Goal: Task Accomplishment & Management: Use online tool/utility

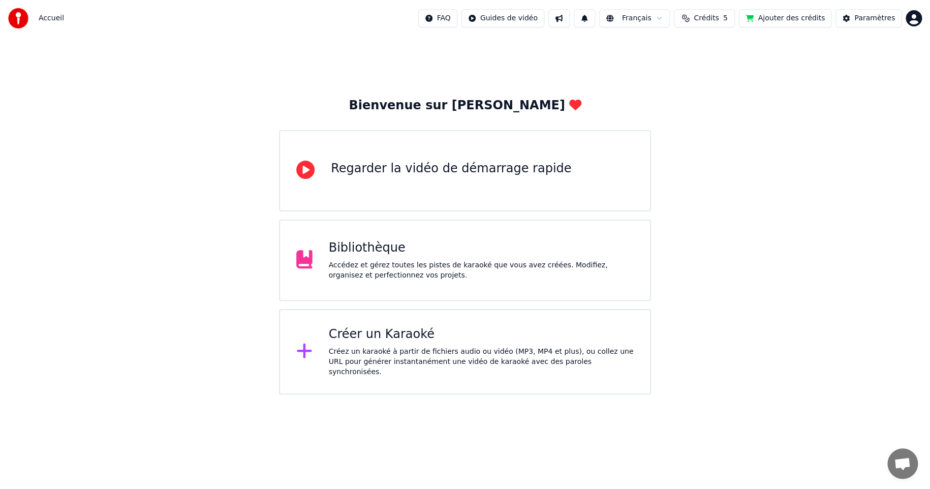
click at [380, 263] on div "Accédez et gérez toutes les pistes de karaoké que vous avez créées. Modifiez, o…" at bounding box center [482, 270] width 306 height 20
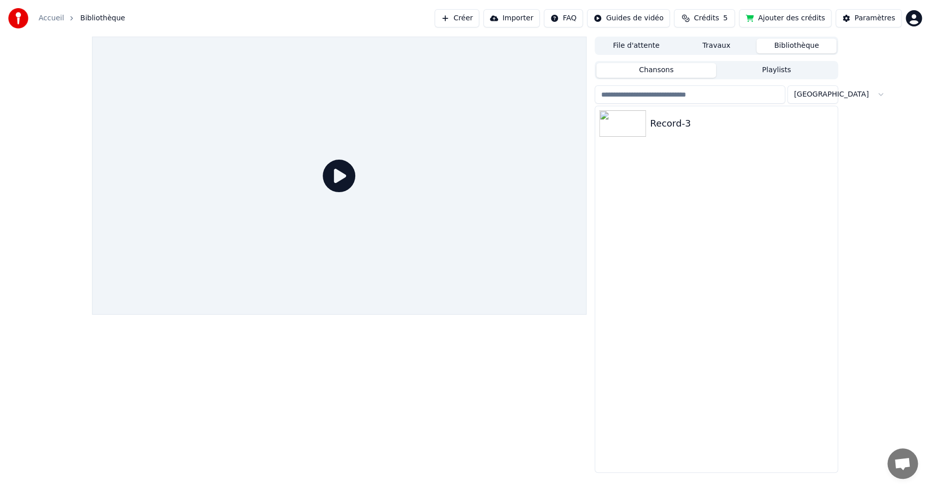
click at [522, 16] on button "Importer" at bounding box center [511, 18] width 56 height 18
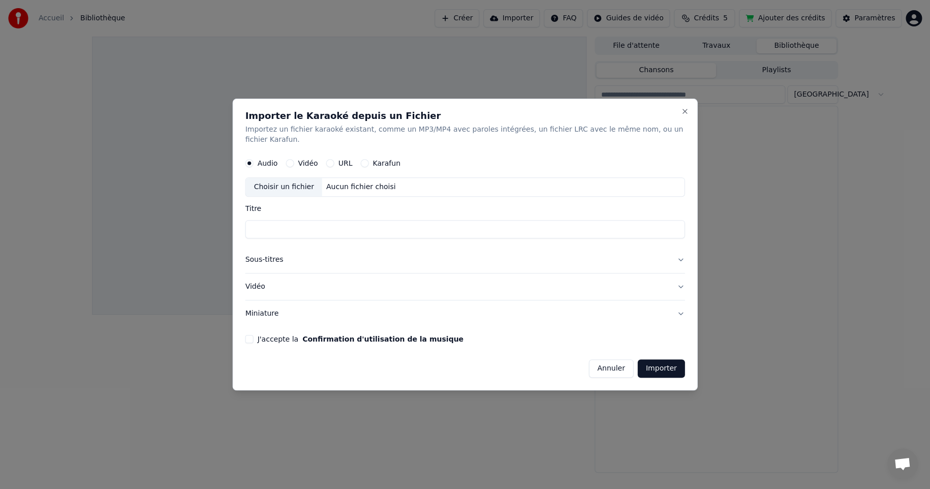
click at [599, 361] on button "Annuler" at bounding box center [611, 368] width 45 height 18
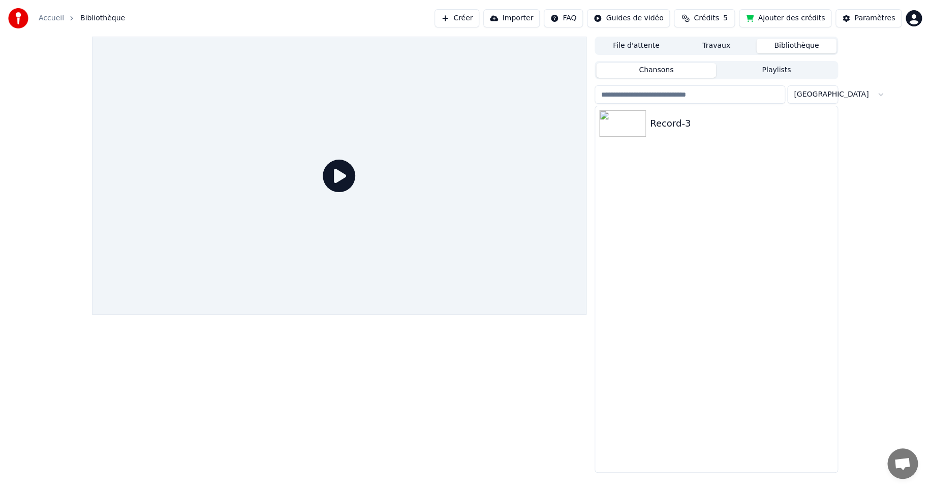
click at [535, 15] on button "Importer" at bounding box center [511, 18] width 56 height 18
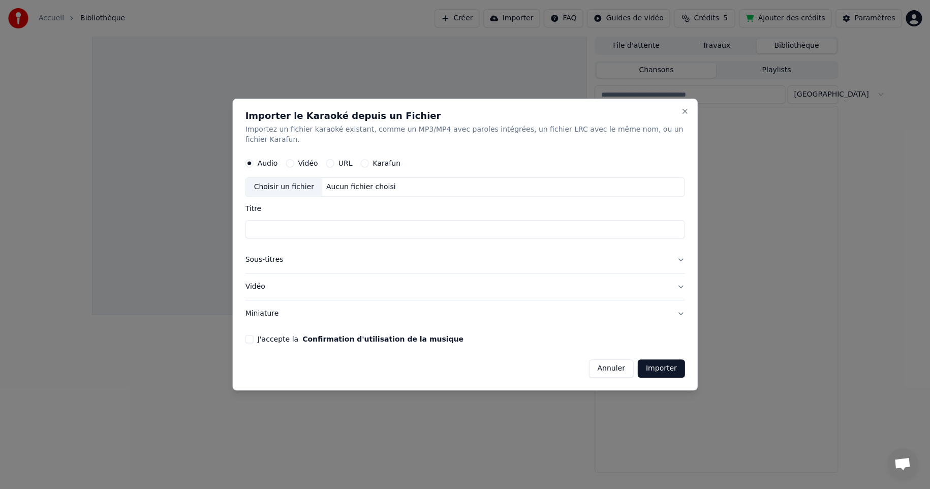
click at [598, 364] on button "Annuler" at bounding box center [611, 368] width 45 height 18
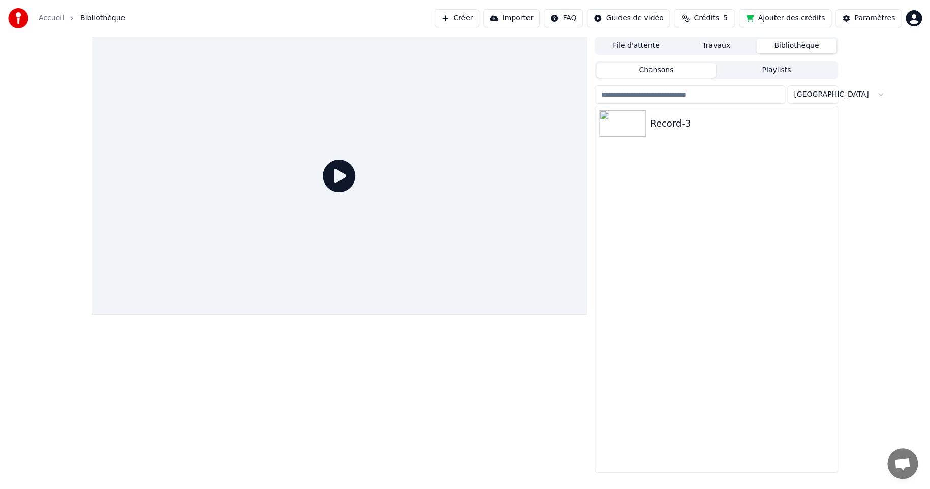
click at [623, 95] on input "search" at bounding box center [690, 94] width 191 height 18
click at [829, 97] on html "Accueil Bibliothèque Créer Importer FAQ Guides de vidéo Crédits 5 Ajouter des c…" at bounding box center [465, 244] width 930 height 489
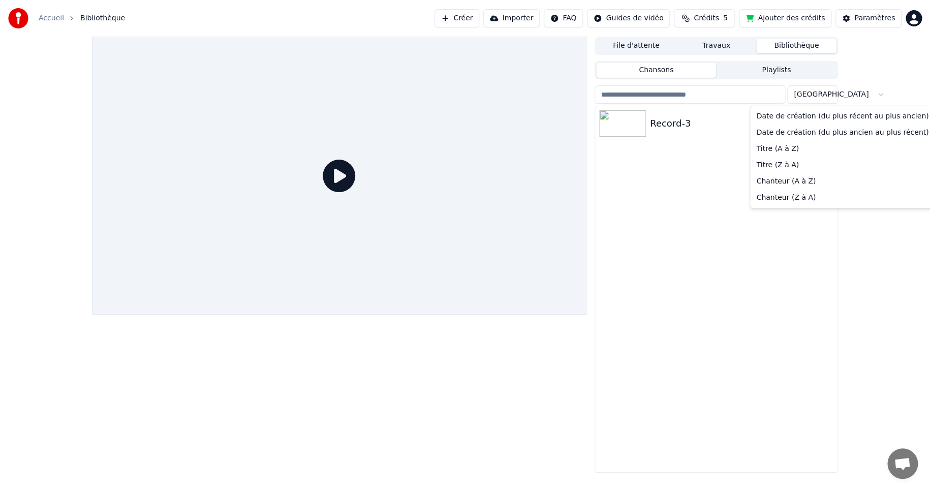
click at [620, 131] on html "Accueil Bibliothèque Créer Importer FAQ Guides de vidéo Crédits 5 Ajouter des c…" at bounding box center [465, 244] width 930 height 489
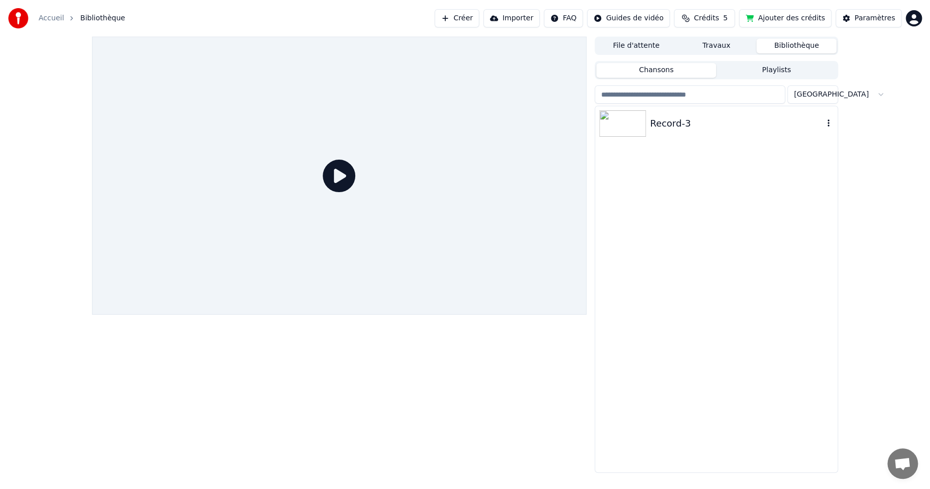
click at [825, 122] on icon "button" at bounding box center [829, 123] width 10 height 8
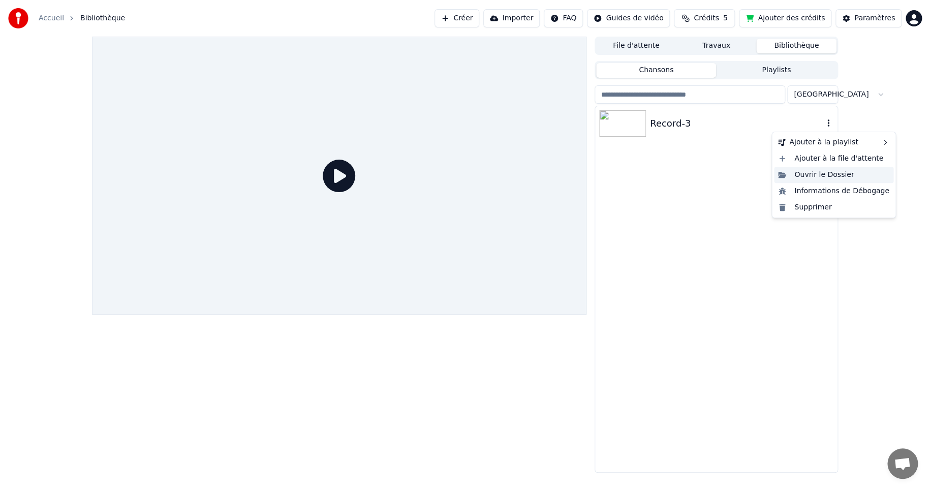
click at [808, 174] on div "Ouvrir le Dossier" at bounding box center [833, 175] width 119 height 16
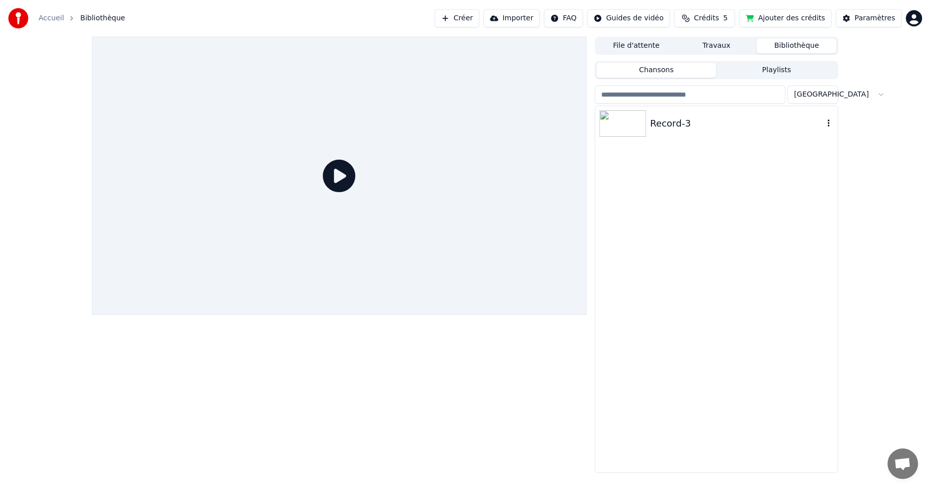
click at [622, 127] on img at bounding box center [622, 123] width 47 height 26
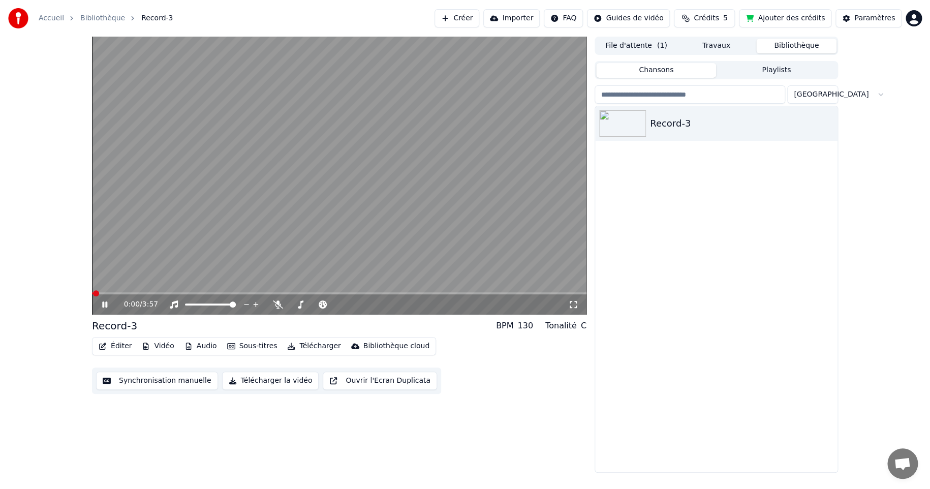
click at [127, 381] on button "Synchronisation manuelle" at bounding box center [157, 381] width 122 height 18
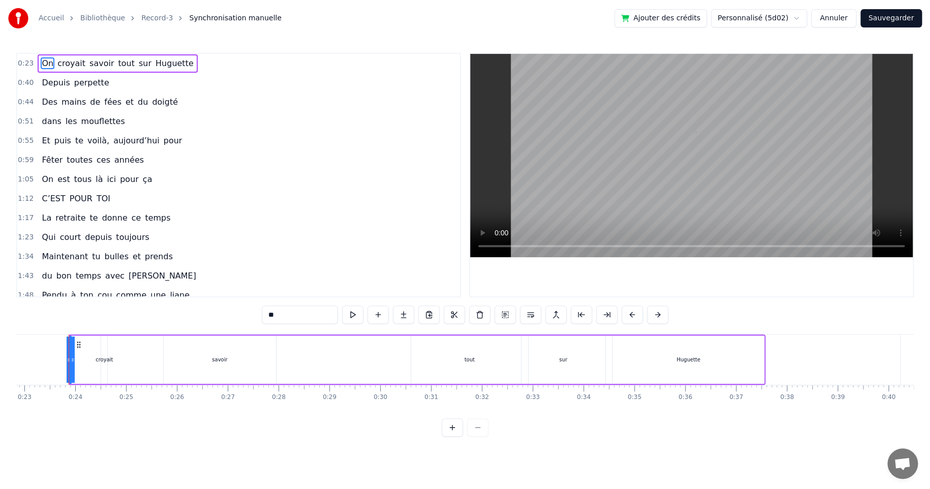
scroll to position [0, 1162]
click at [254, 359] on div "savoir" at bounding box center [219, 360] width 112 height 48
type input "******"
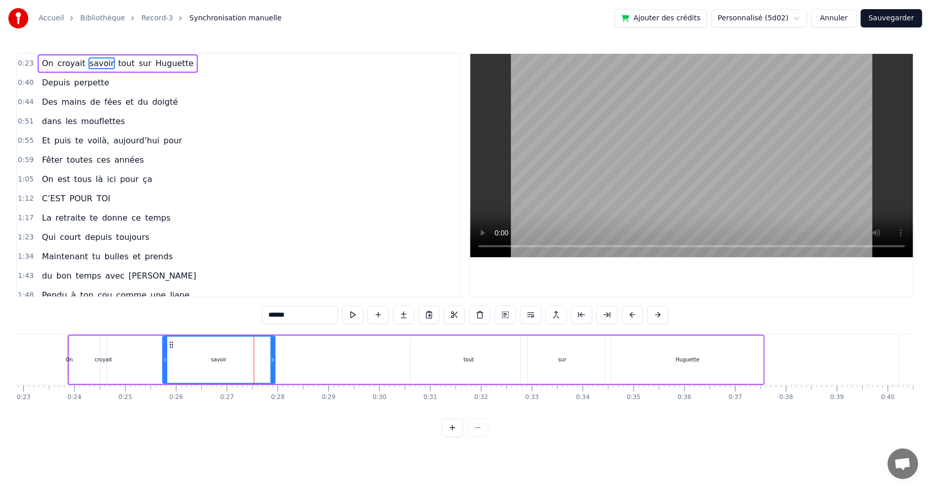
click at [395, 357] on div "On croyait savoir tout sur [PERSON_NAME]" at bounding box center [416, 359] width 697 height 50
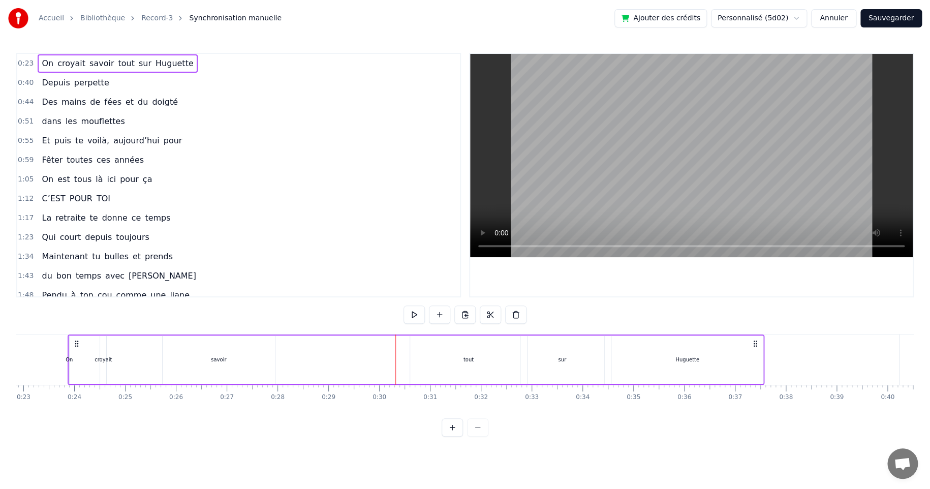
click at [417, 351] on div "tout" at bounding box center [468, 360] width 117 height 48
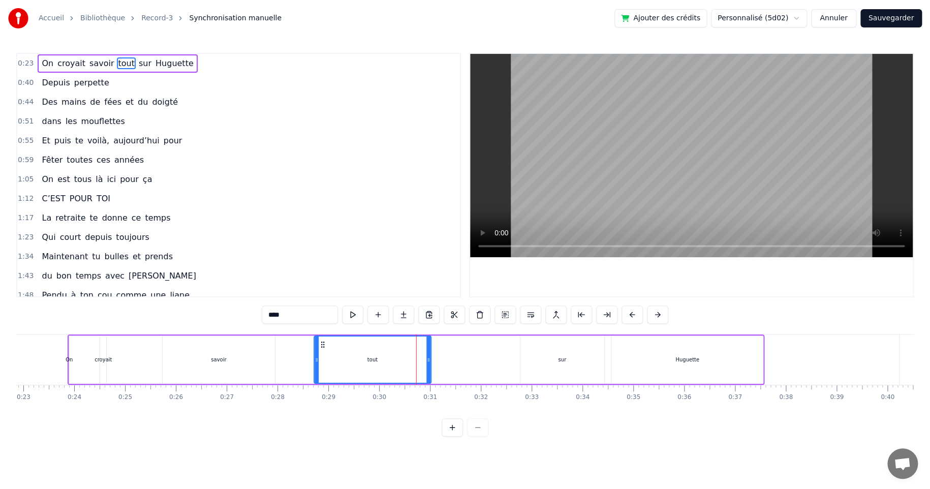
drag, startPoint x: 417, startPoint y: 345, endPoint x: 321, endPoint y: 354, distance: 96.5
click at [321, 354] on div "tout" at bounding box center [373, 360] width 116 height 46
click at [560, 360] on div "sur" at bounding box center [562, 360] width 8 height 8
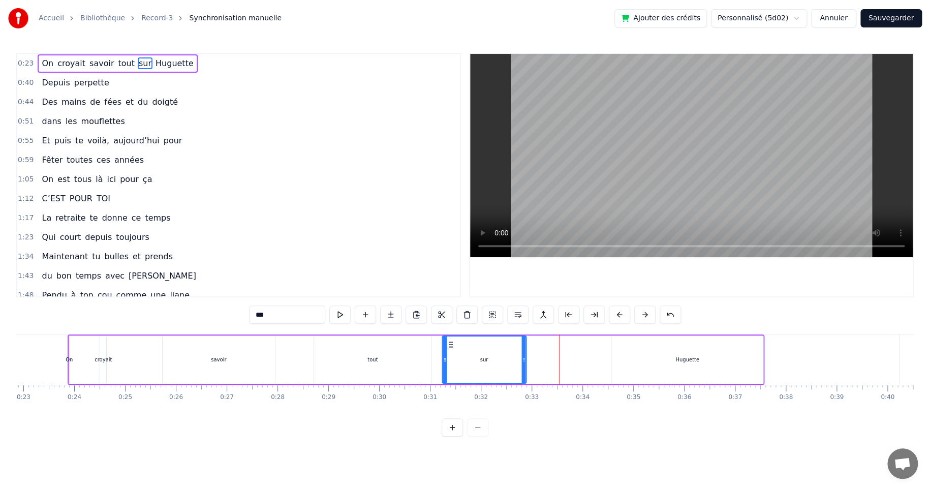
drag, startPoint x: 528, startPoint y: 343, endPoint x: 449, endPoint y: 351, distance: 78.7
click at [449, 351] on div "sur" at bounding box center [484, 360] width 83 height 46
click at [683, 360] on div "Huguette" at bounding box center [688, 360] width 24 height 8
type input "********"
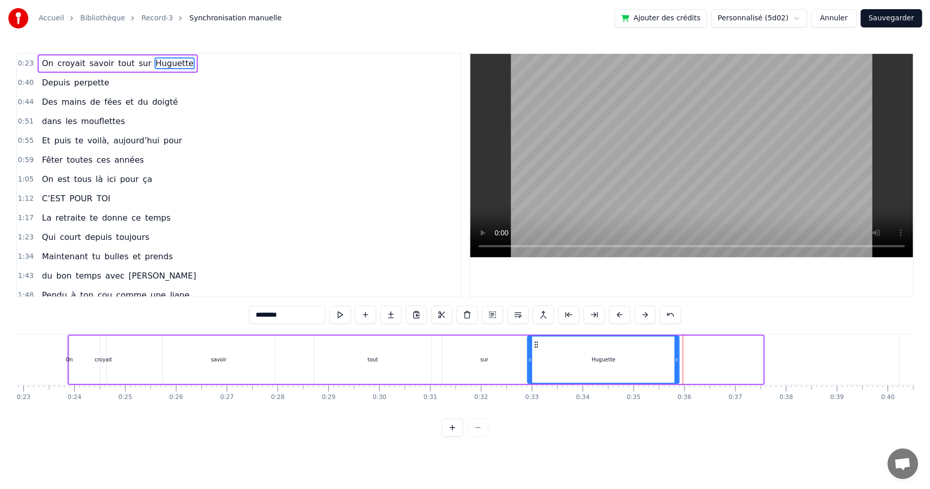
drag, startPoint x: 617, startPoint y: 344, endPoint x: 533, endPoint y: 351, distance: 84.1
click at [533, 351] on div "Huguette" at bounding box center [604, 360] width 150 height 46
click at [121, 352] on div "On croyait savoir tout sur [PERSON_NAME]" at bounding box center [374, 359] width 613 height 50
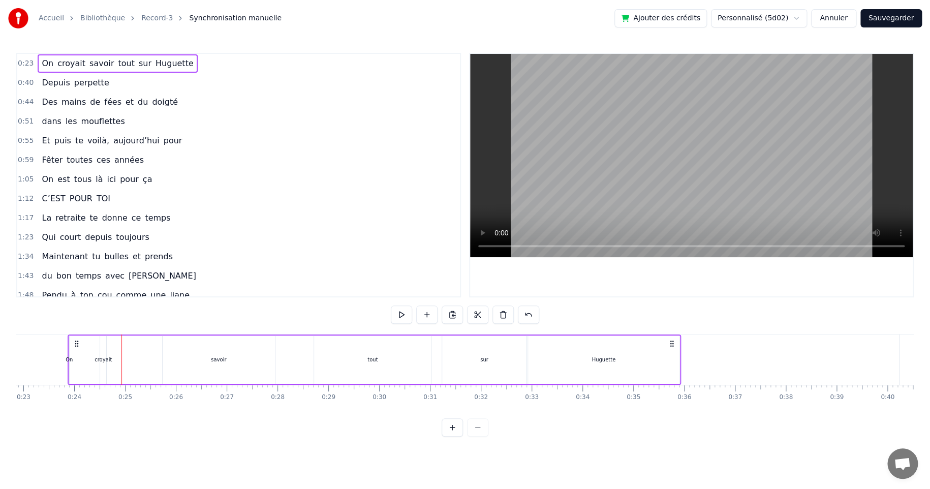
click at [104, 359] on div "croyait" at bounding box center [103, 360] width 17 height 8
drag, startPoint x: 109, startPoint y: 342, endPoint x: 131, endPoint y: 344, distance: 22.5
click at [131, 344] on icon at bounding box center [131, 345] width 8 height 8
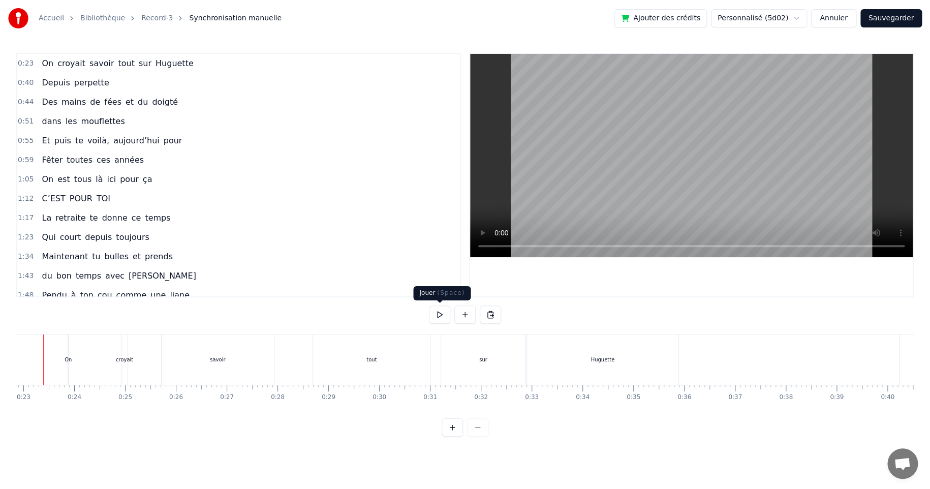
click at [441, 316] on button at bounding box center [439, 315] width 21 height 18
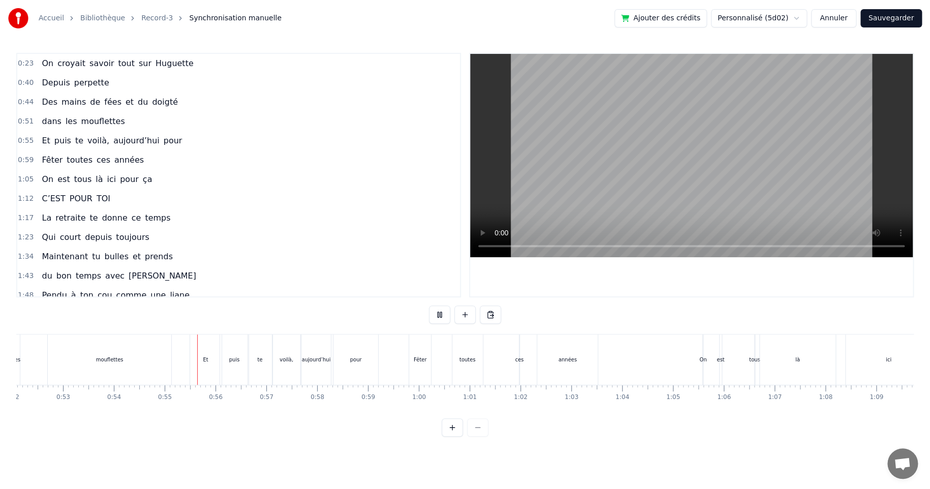
scroll to position [0, 2744]
